Goal: Contribute content

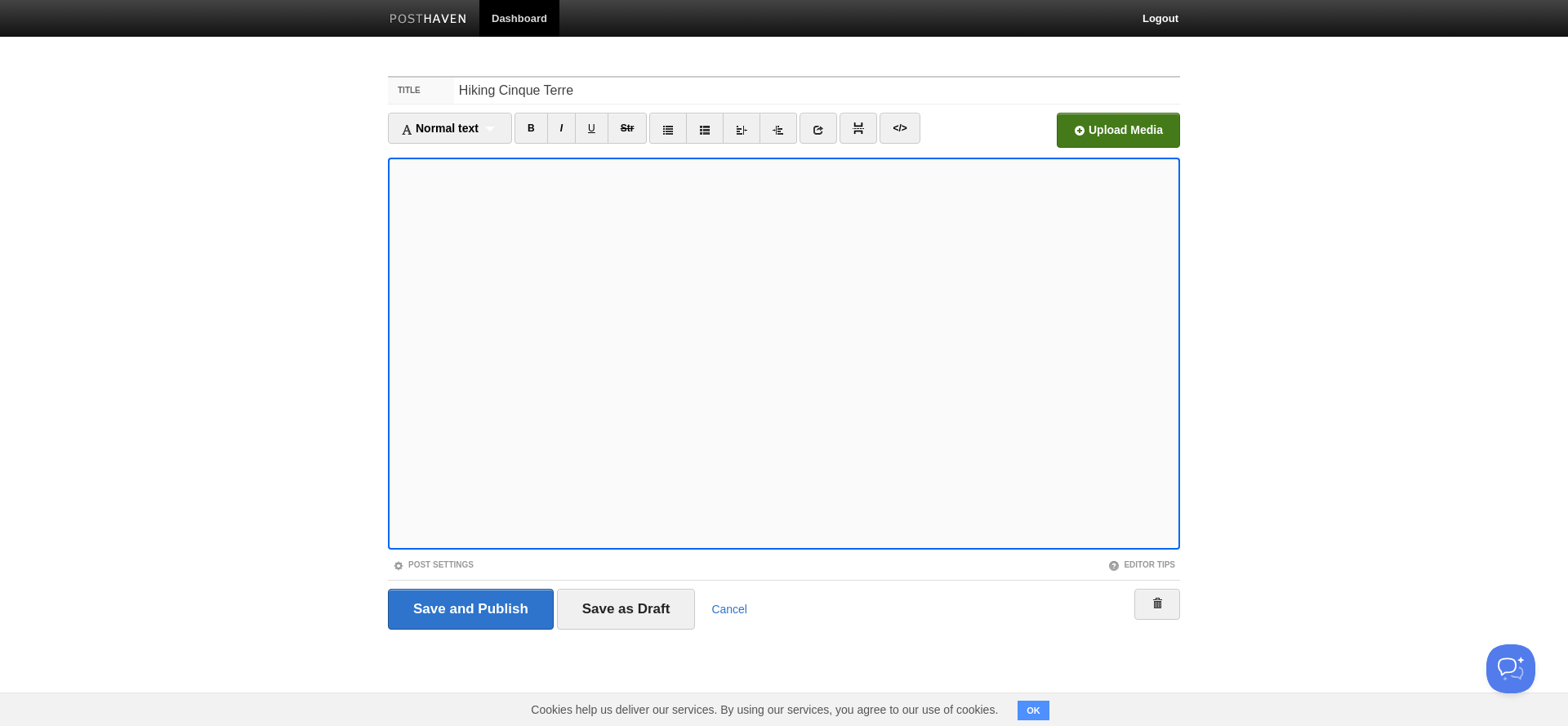
click at [1117, 133] on input "file" at bounding box center [625, 134] width 1236 height 83
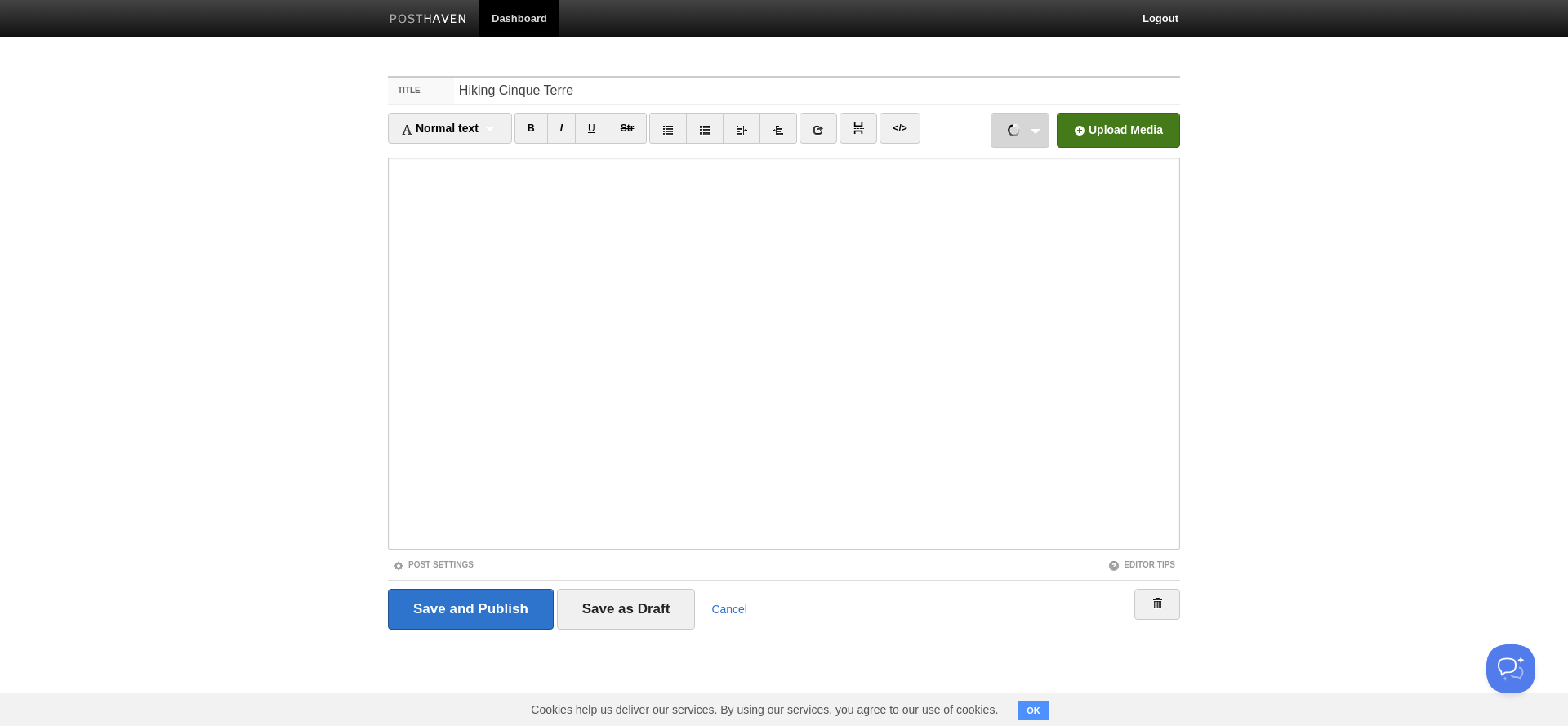
click at [1035, 132] on link "207- [GEOGRAPHIC_DATA] - [GEOGRAPHIC_DATA]JPG 3.93 MB Cancel 209- [GEOGRAPHIC_D…" at bounding box center [1019, 130] width 59 height 35
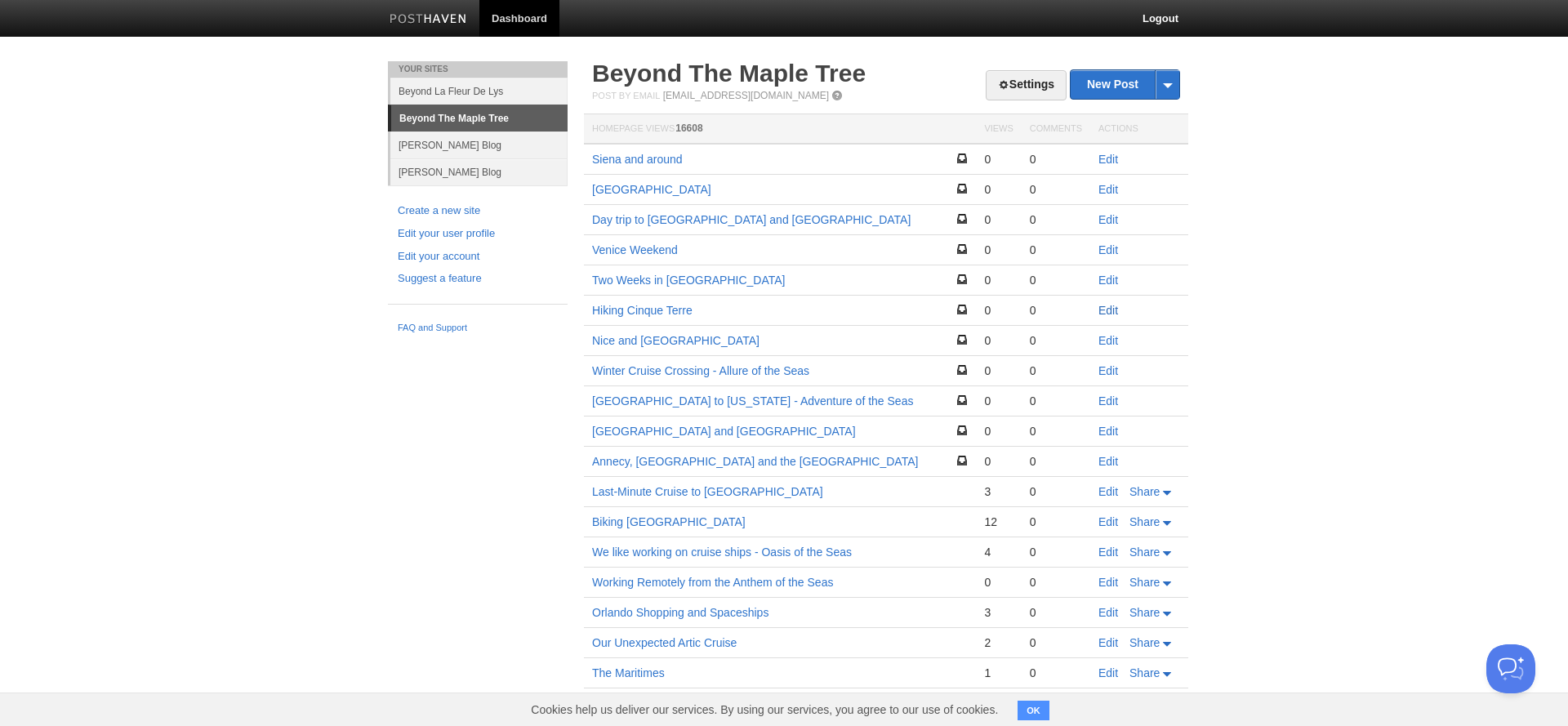
click at [1110, 310] on link "Edit" at bounding box center [1108, 310] width 19 height 13
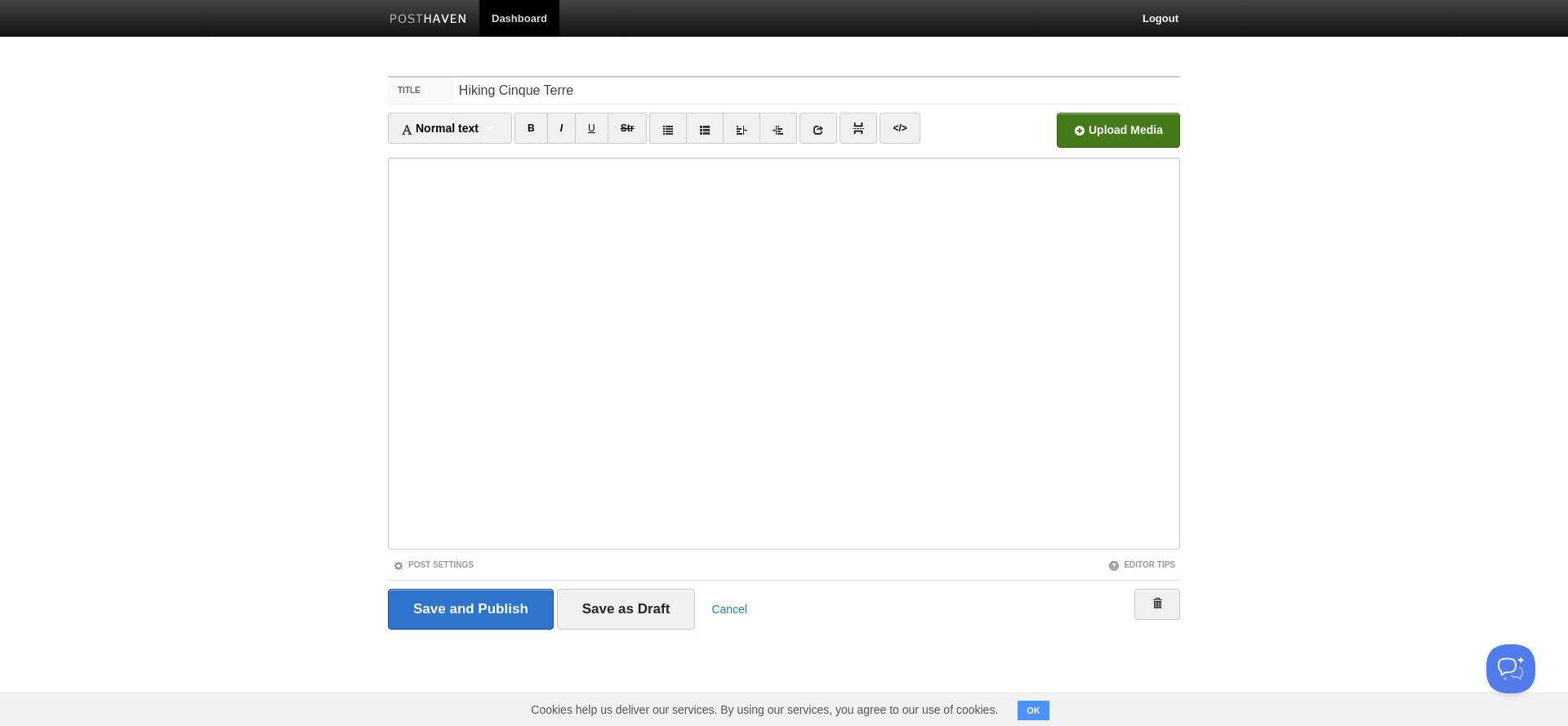
click at [1096, 128] on input "file" at bounding box center [625, 134] width 1236 height 83
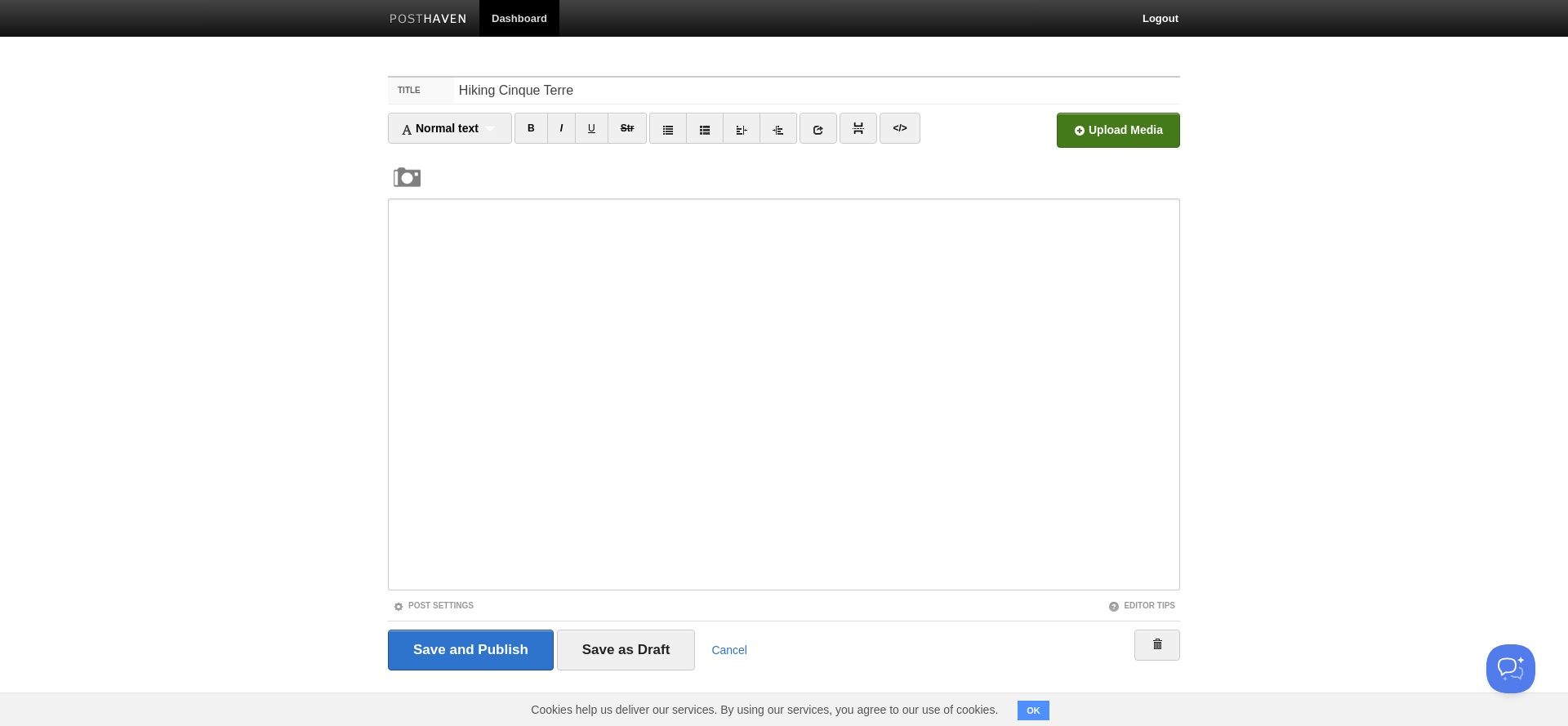
click at [1089, 141] on input "file" at bounding box center [625, 134] width 1236 height 83
click at [1121, 134] on input "file" at bounding box center [625, 134] width 1236 height 83
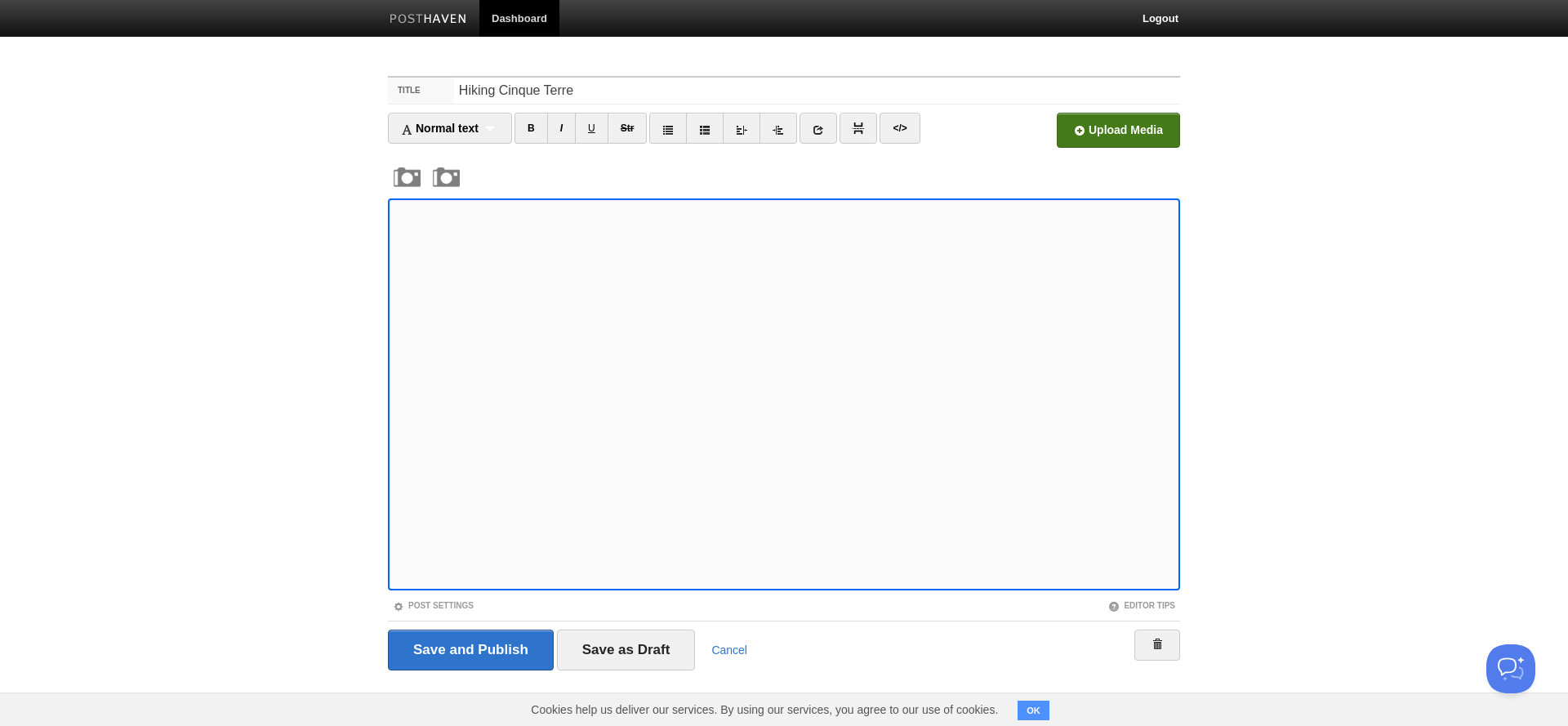
click at [1134, 133] on input "file" at bounding box center [625, 134] width 1236 height 83
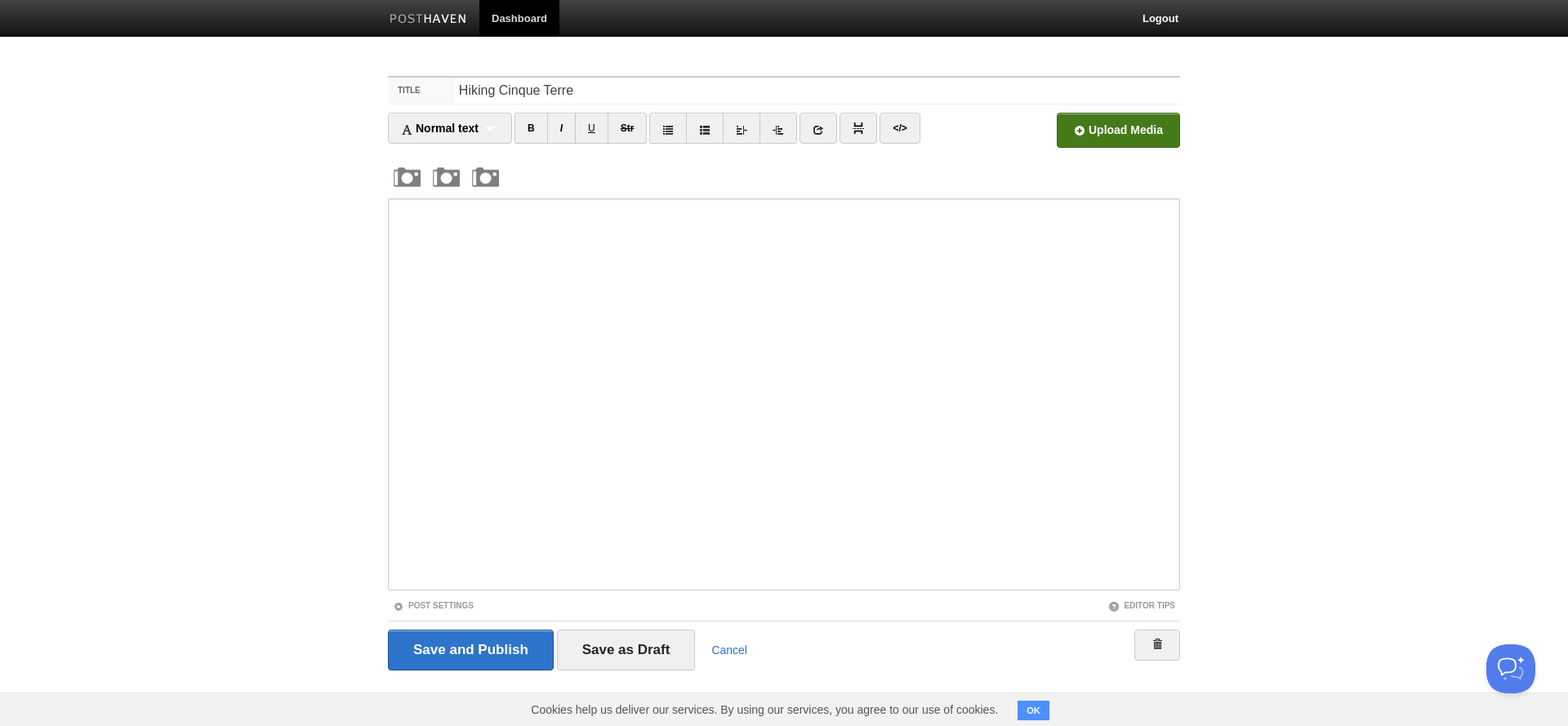
click at [1126, 144] on input "file" at bounding box center [625, 134] width 1236 height 83
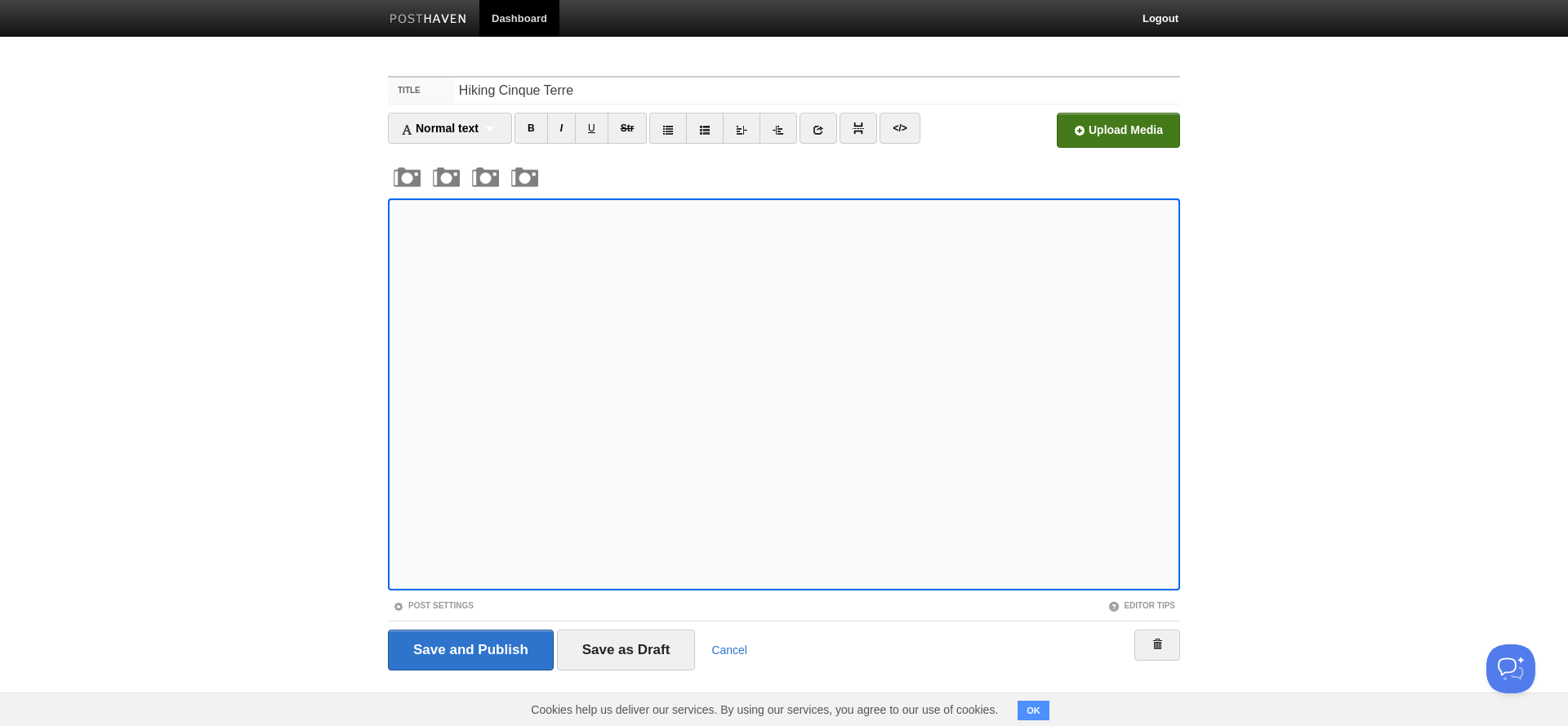
click at [1111, 132] on input "file" at bounding box center [625, 134] width 1236 height 83
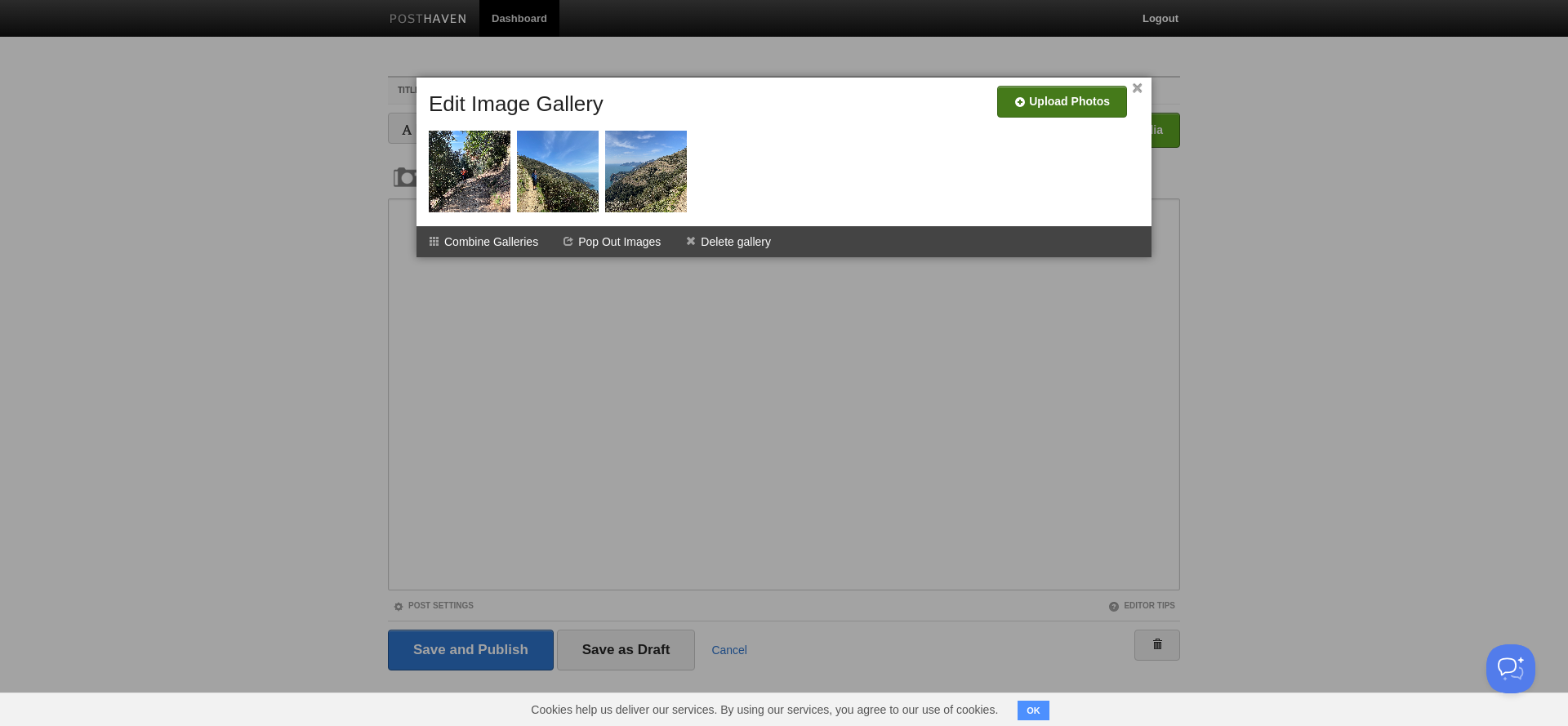
click at [1048, 109] on input "file" at bounding box center [572, 107] width 1236 height 83
click at [1136, 89] on link "×" at bounding box center [1137, 89] width 11 height 9
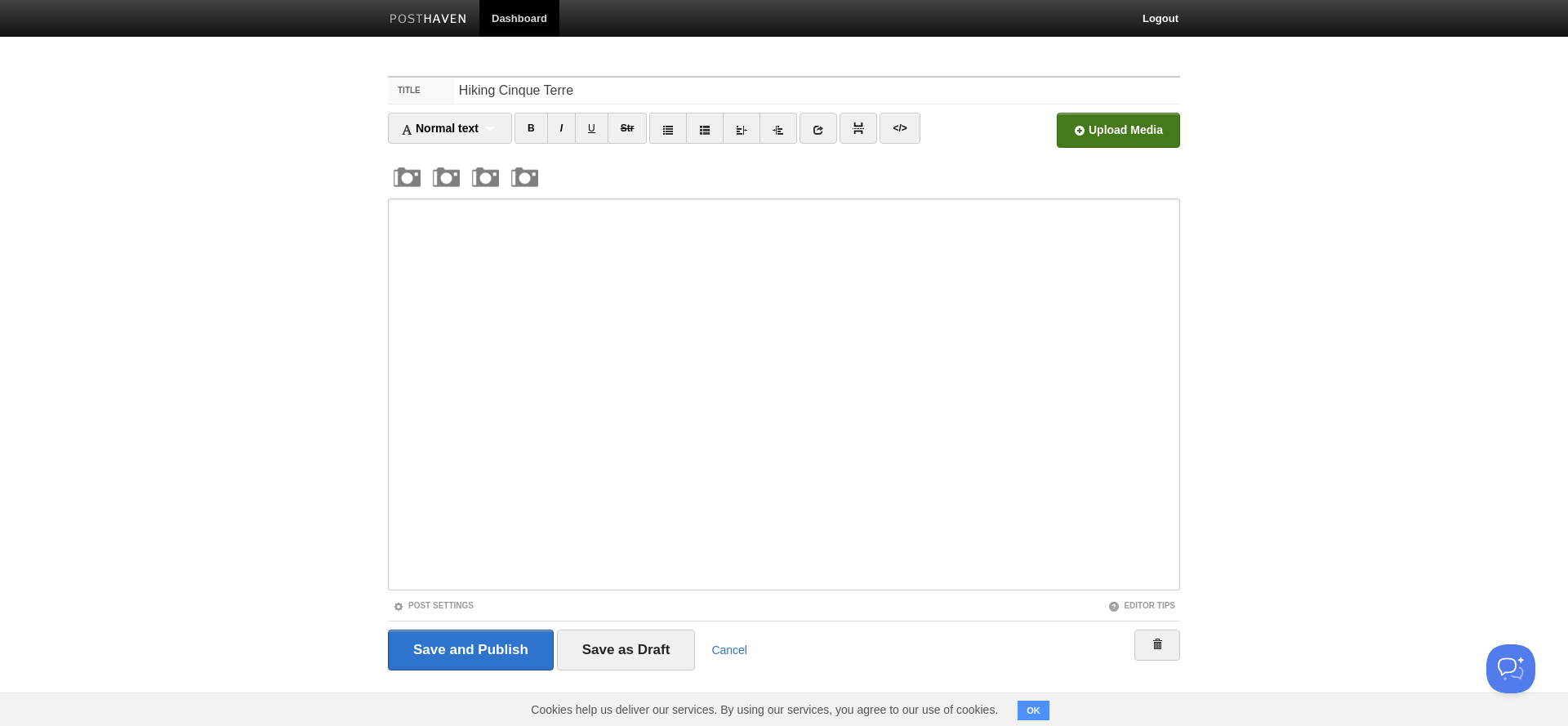
click at [1126, 138] on input "file" at bounding box center [625, 134] width 1236 height 83
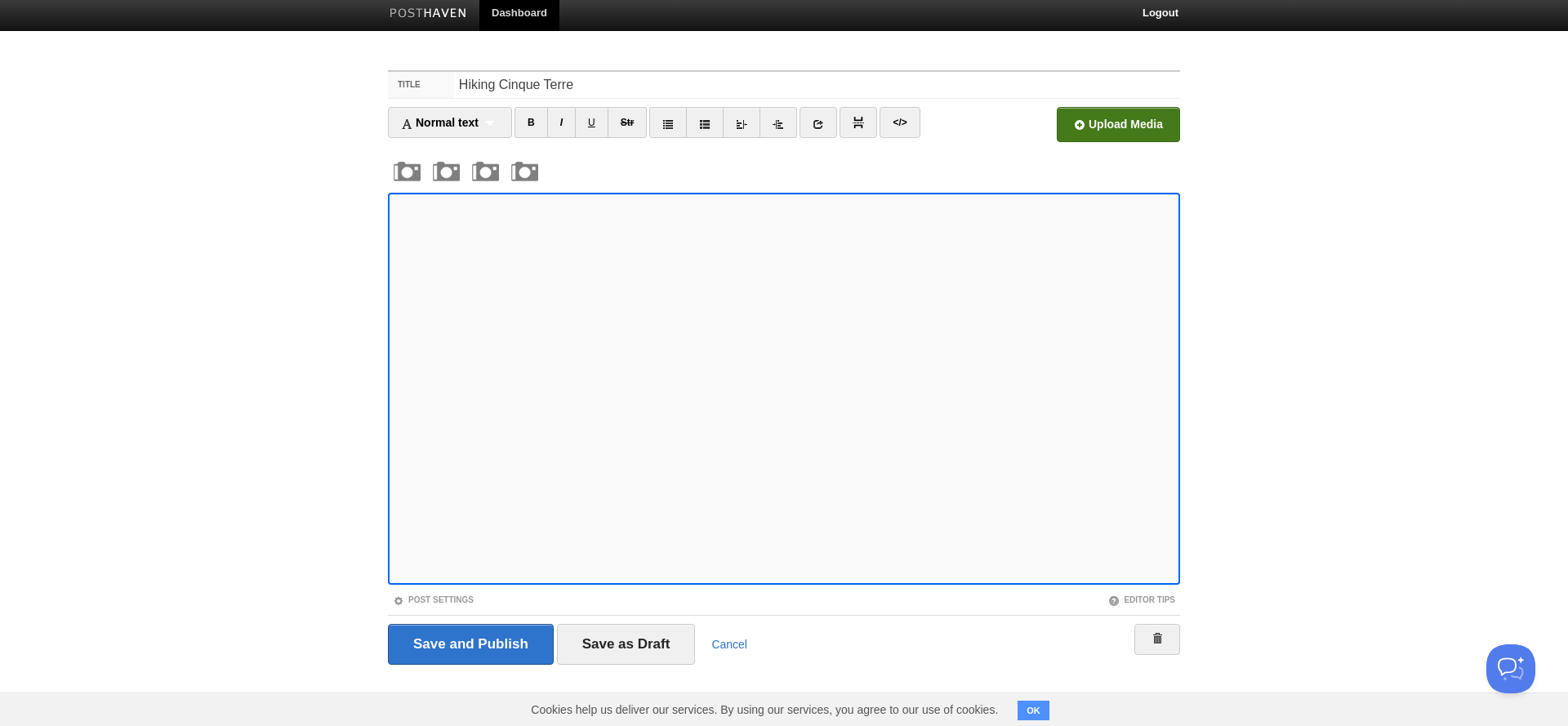
scroll to position [5, 0]
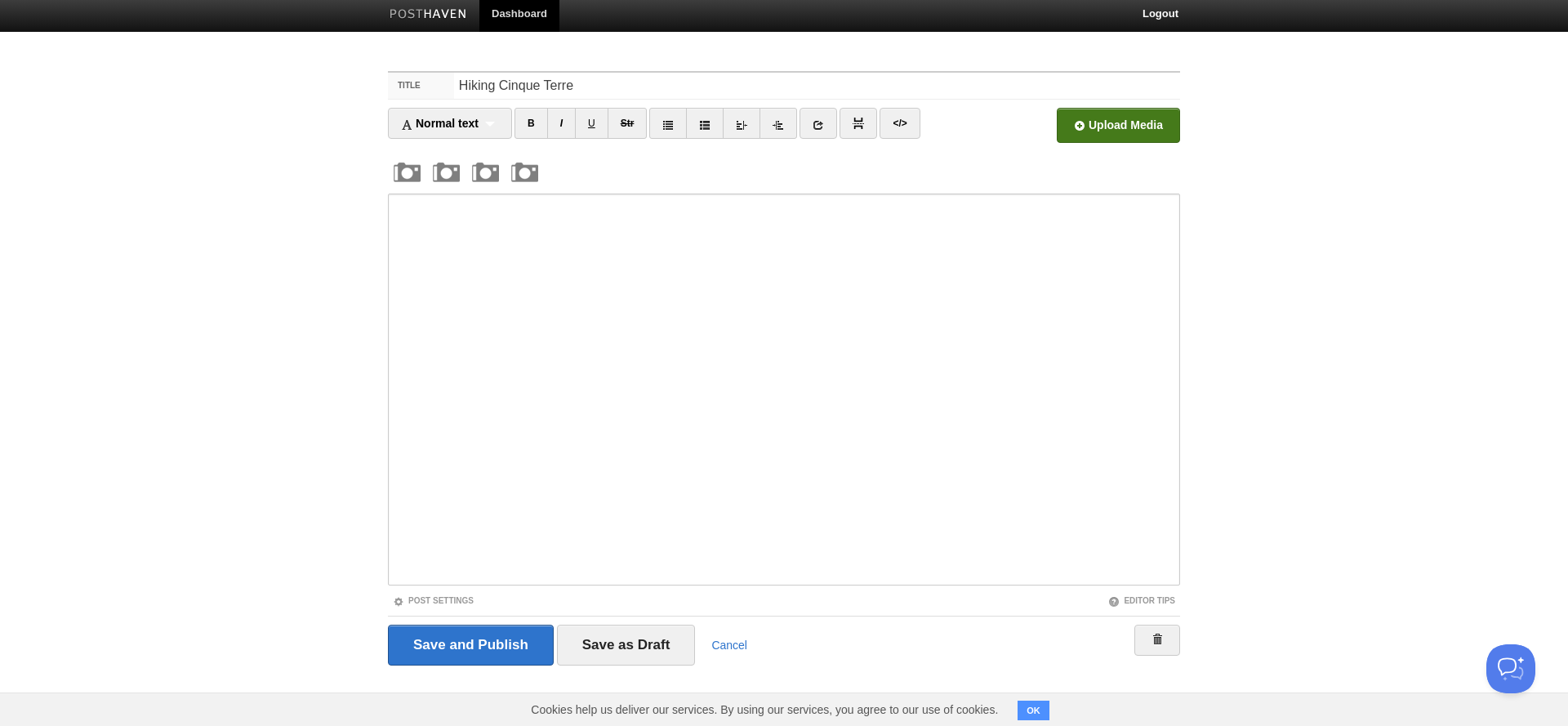
click at [1133, 125] on input "file" at bounding box center [625, 129] width 1236 height 83
click at [1115, 130] on input "file" at bounding box center [625, 129] width 1236 height 83
click at [1106, 134] on input "file" at bounding box center [625, 129] width 1236 height 83
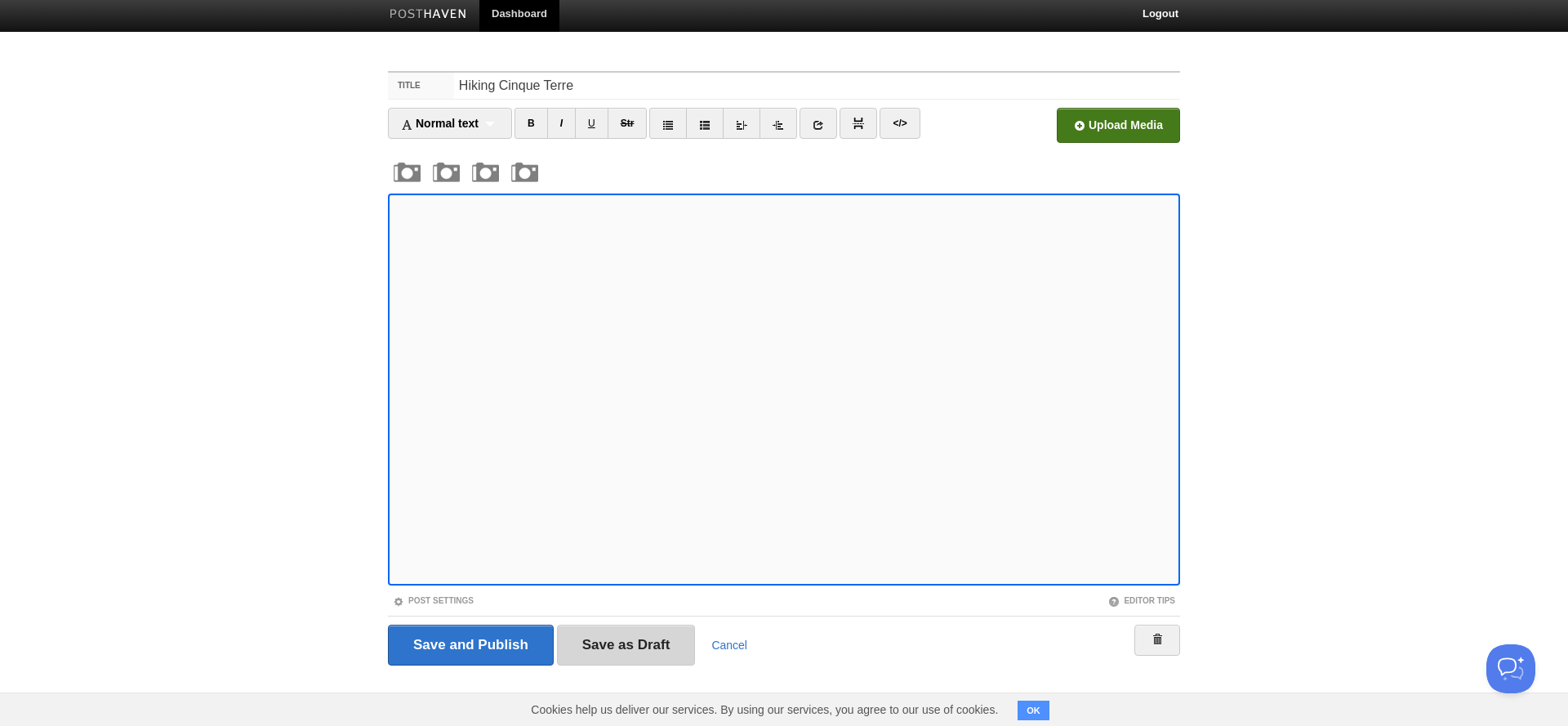
click at [656, 637] on input "Save as Draft" at bounding box center [626, 645] width 139 height 41
